Goal: Complete application form

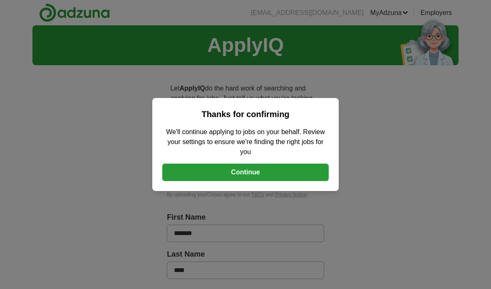
click at [302, 173] on button "Continue" at bounding box center [245, 172] width 166 height 17
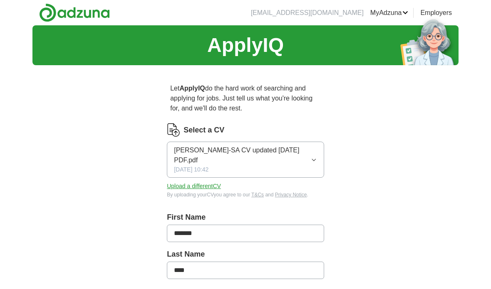
click at [310, 163] on span "[PERSON_NAME]-SA CV updated [DATE] PDF.pdf" at bounding box center [242, 156] width 137 height 20
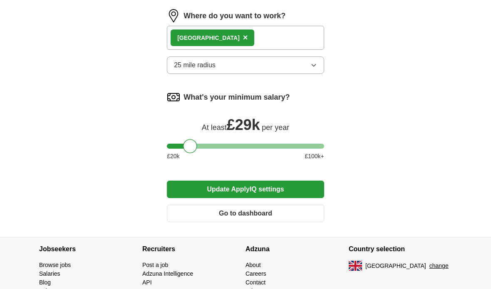
scroll to position [693, 0]
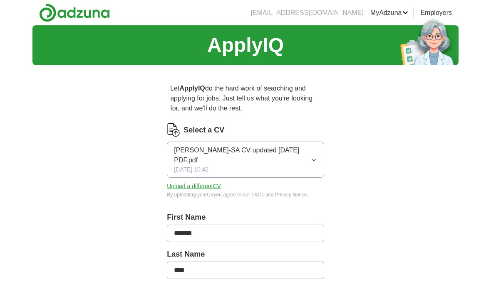
click at [210, 189] on button "Upload a different CV" at bounding box center [194, 186] width 54 height 9
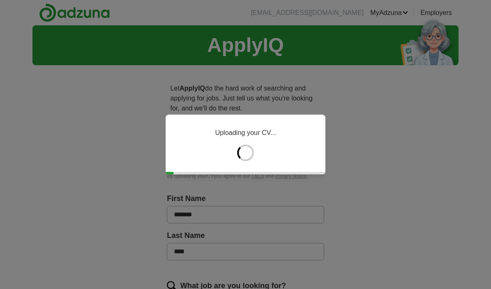
click at [264, 157] on div "Uploading your CV..." at bounding box center [245, 145] width 160 height 60
click at [263, 157] on div "Uploading your CV..." at bounding box center [245, 145] width 160 height 60
click at [247, 153] on div at bounding box center [245, 153] width 17 height 17
click at [250, 154] on div at bounding box center [245, 153] width 17 height 17
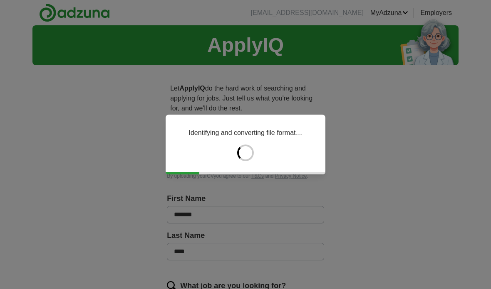
click at [250, 149] on div at bounding box center [245, 153] width 17 height 17
click at [250, 149] on div at bounding box center [245, 153] width 22 height 22
click at [254, 150] on div "Identifying and converting file format…" at bounding box center [245, 145] width 160 height 60
click at [254, 149] on div "Identifying and converting file format…" at bounding box center [245, 145] width 160 height 60
click at [254, 151] on div "Identifying and converting file format…" at bounding box center [245, 145] width 160 height 60
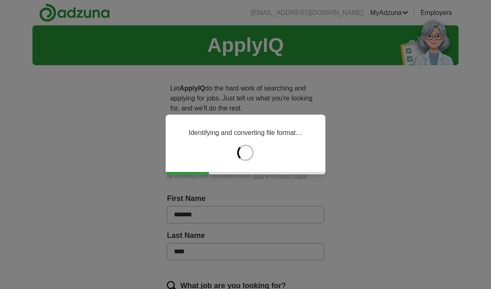
click at [311, 133] on div "Identifying and converting file format…" at bounding box center [245, 145] width 160 height 60
click at [364, 144] on div "Extracting first and last name…" at bounding box center [245, 144] width 491 height 289
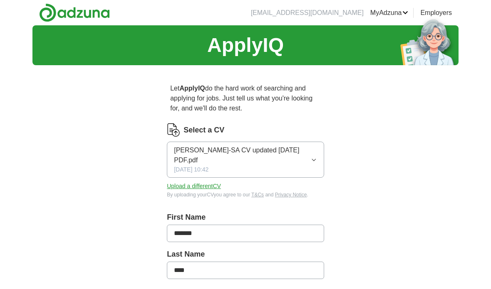
click at [204, 187] on button "Upload a different CV" at bounding box center [194, 186] width 54 height 9
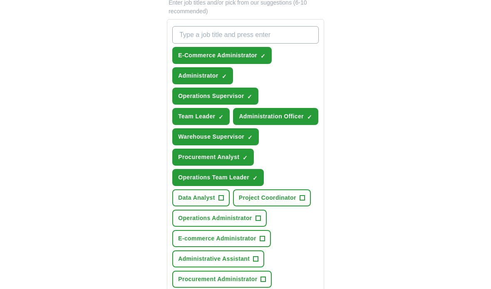
scroll to position [326, 0]
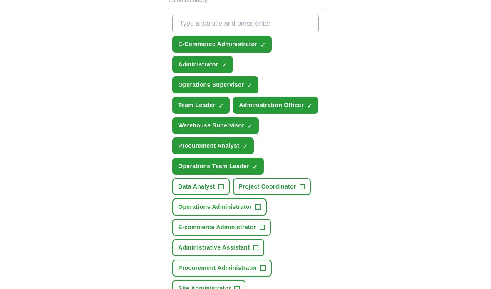
click at [250, 268] on span "Procurement Administrator" at bounding box center [217, 268] width 79 height 9
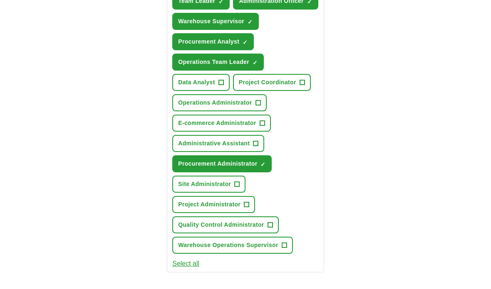
scroll to position [437, 0]
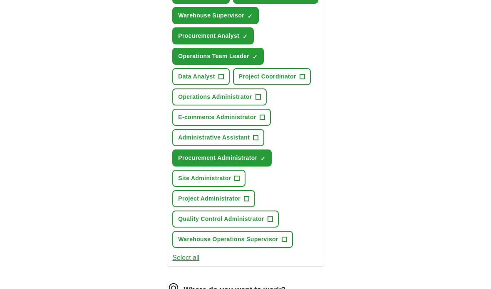
click at [267, 222] on span "+" at bounding box center [269, 219] width 5 height 7
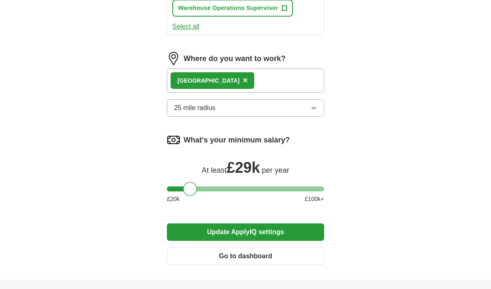
click at [286, 229] on button "Update ApplyIQ settings" at bounding box center [245, 232] width 157 height 17
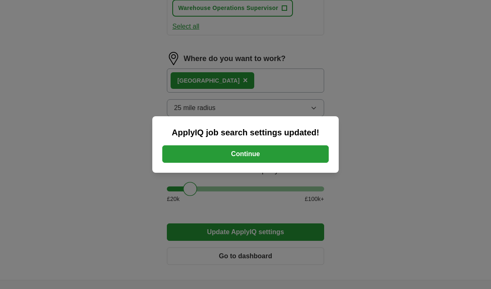
click at [282, 163] on button "Continue" at bounding box center [245, 154] width 166 height 17
